Goal: Find specific fact: Find specific fact

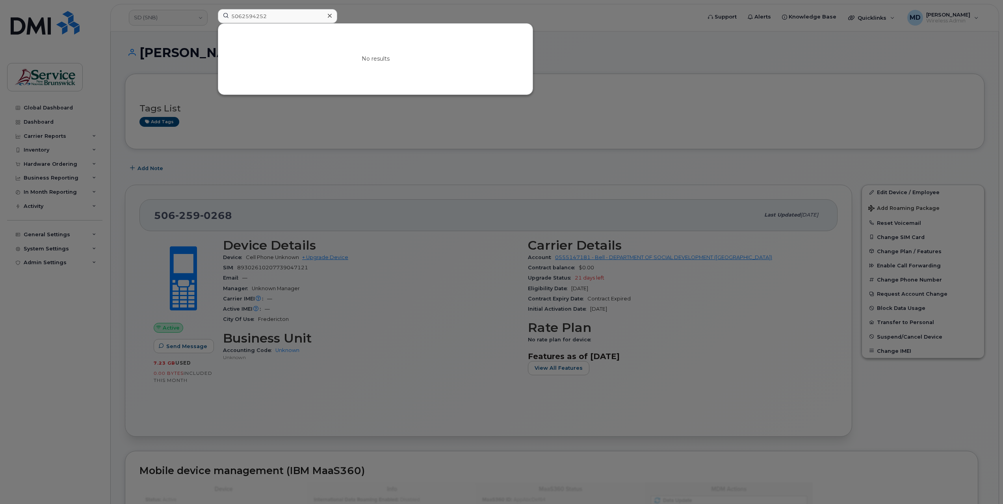
drag, startPoint x: 277, startPoint y: 17, endPoint x: 210, endPoint y: 32, distance: 69.5
click at [211, 10] on div "5062594252 No results" at bounding box center [456, 17] width 491 height 17
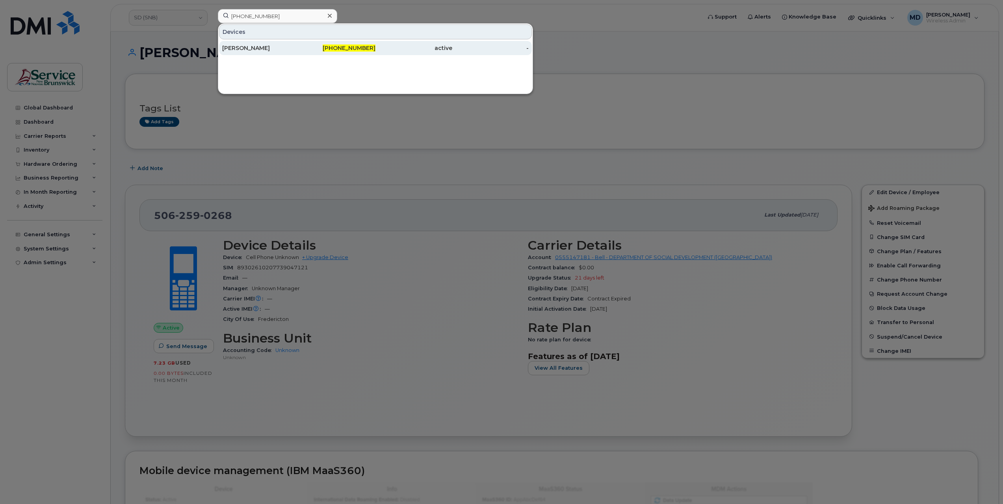
type input "[PHONE_NUMBER]"
drag, startPoint x: 246, startPoint y: 48, endPoint x: 249, endPoint y: 75, distance: 27.0
click at [246, 48] on div "[PERSON_NAME]" at bounding box center [260, 48] width 77 height 8
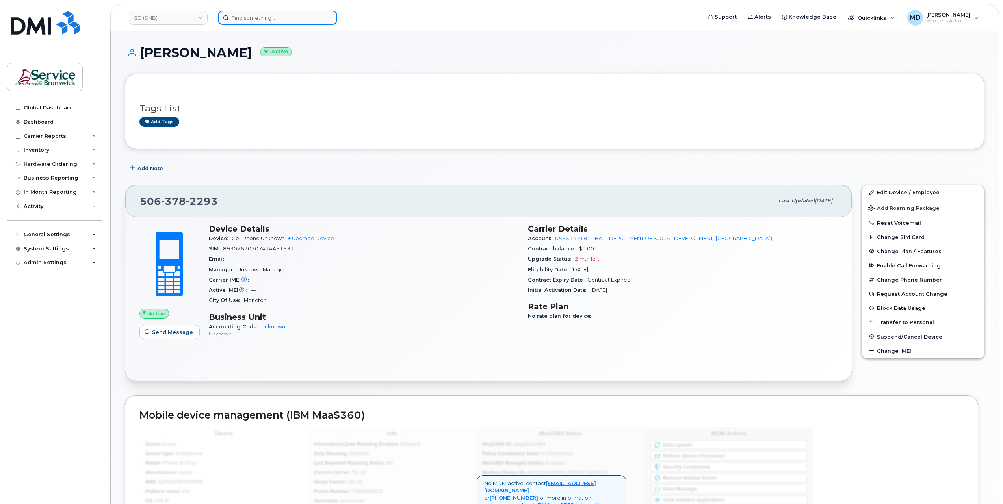
click at [246, 22] on input at bounding box center [277, 18] width 119 height 14
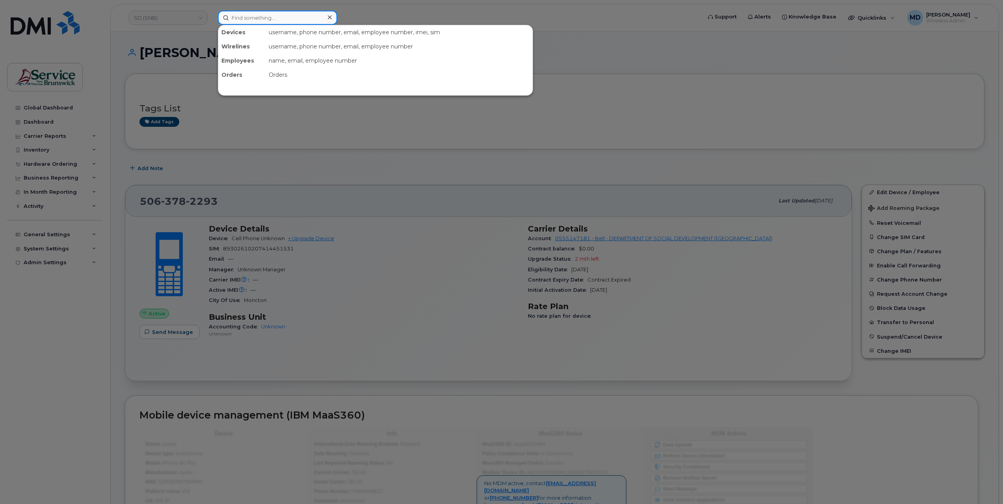
paste input "506-232-9121"
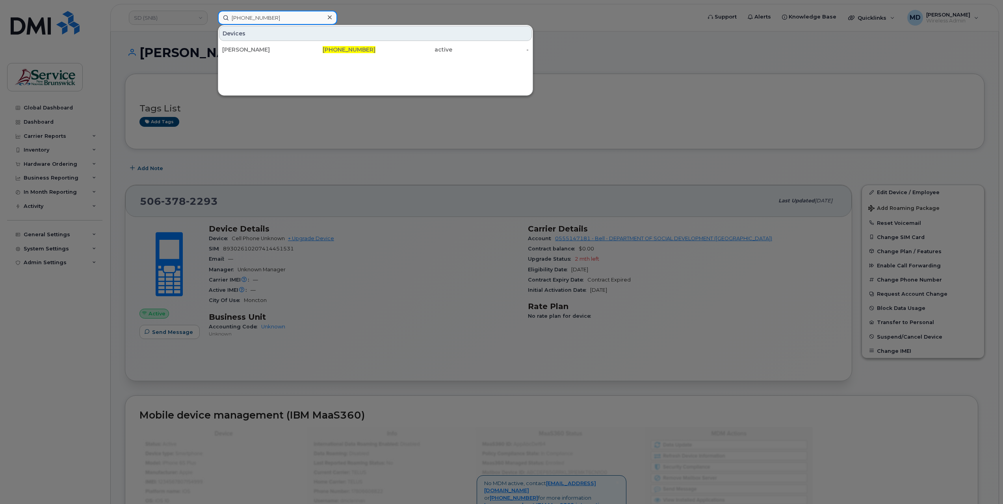
drag, startPoint x: 290, startPoint y: 18, endPoint x: 246, endPoint y: 15, distance: 44.2
click at [246, 15] on input "506-232-9121" at bounding box center [277, 18] width 119 height 14
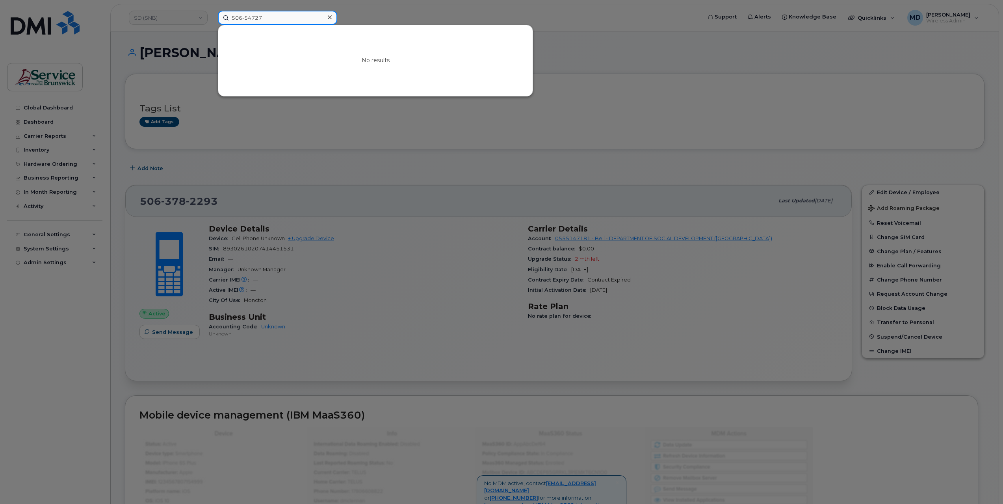
type input "506-54727"
click at [386, 13] on div at bounding box center [501, 252] width 1003 height 504
